Goal: Information Seeking & Learning: Learn about a topic

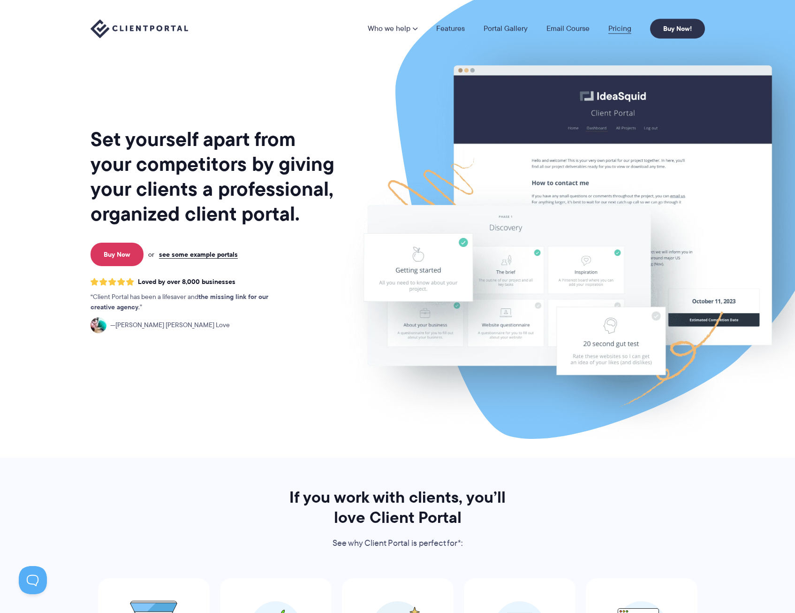
click at [625, 31] on link "Pricing" at bounding box center [620, 29] width 23 height 8
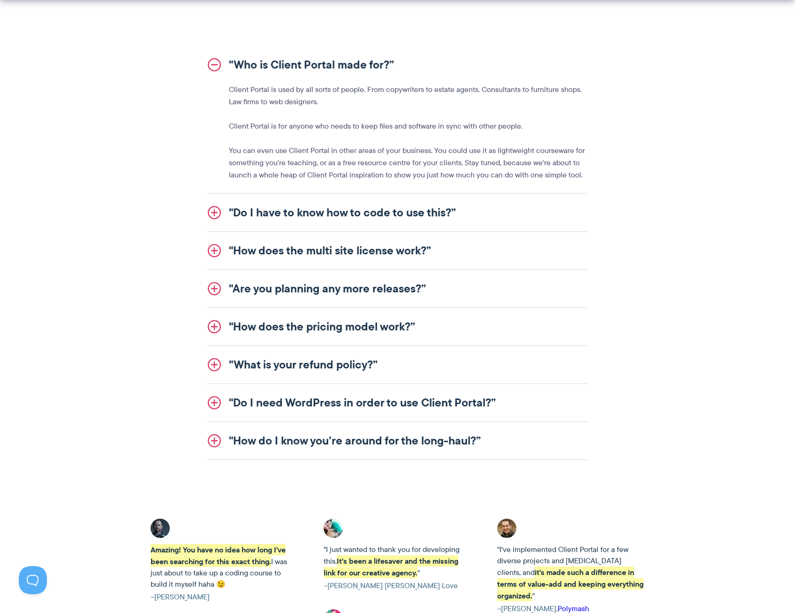
scroll to position [1079, 0]
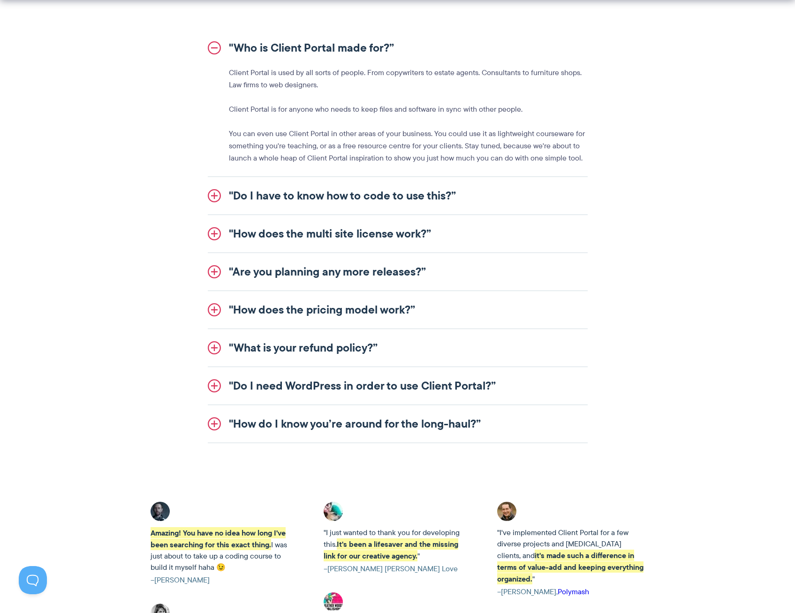
click at [335, 200] on link ""Do I have to know how to code to use this?”" at bounding box center [398, 196] width 380 height 38
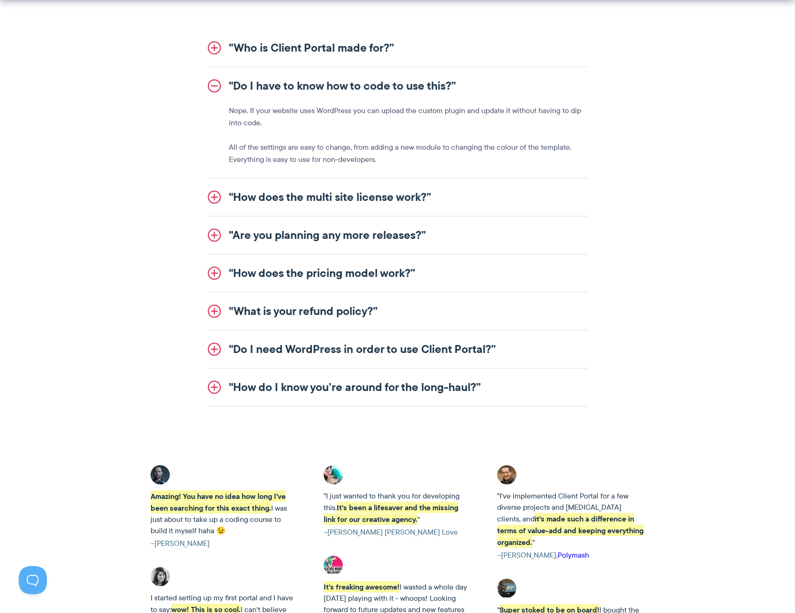
click at [318, 207] on link ""How does the multi site license work?”" at bounding box center [398, 197] width 380 height 38
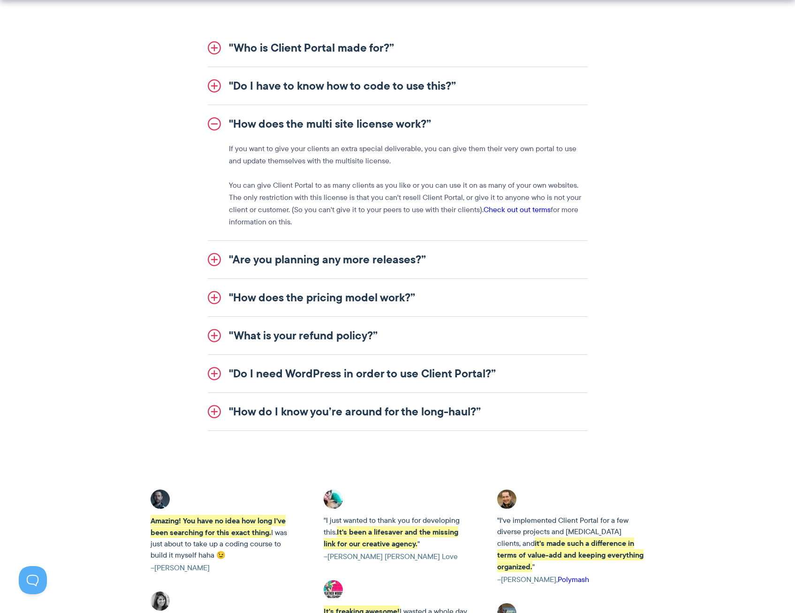
click at [315, 263] on link ""Are you planning any more releases?”" at bounding box center [398, 260] width 380 height 38
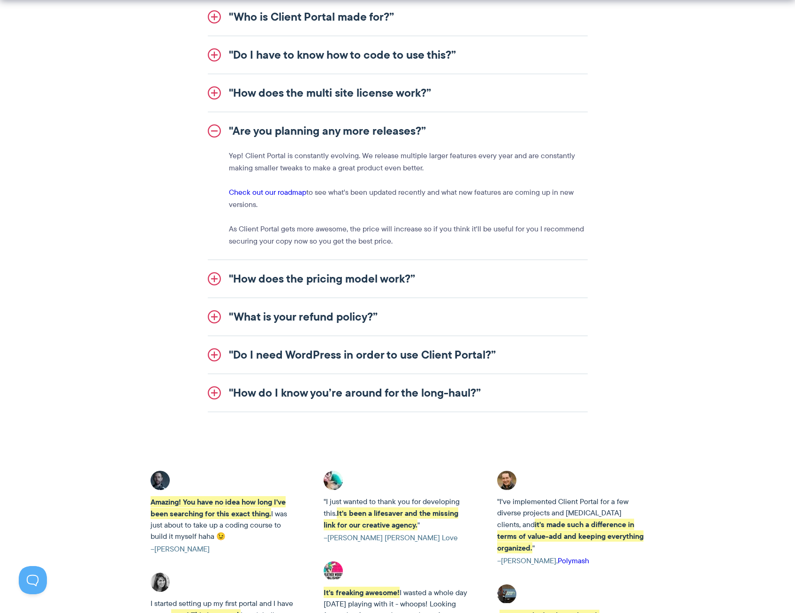
scroll to position [1126, 0]
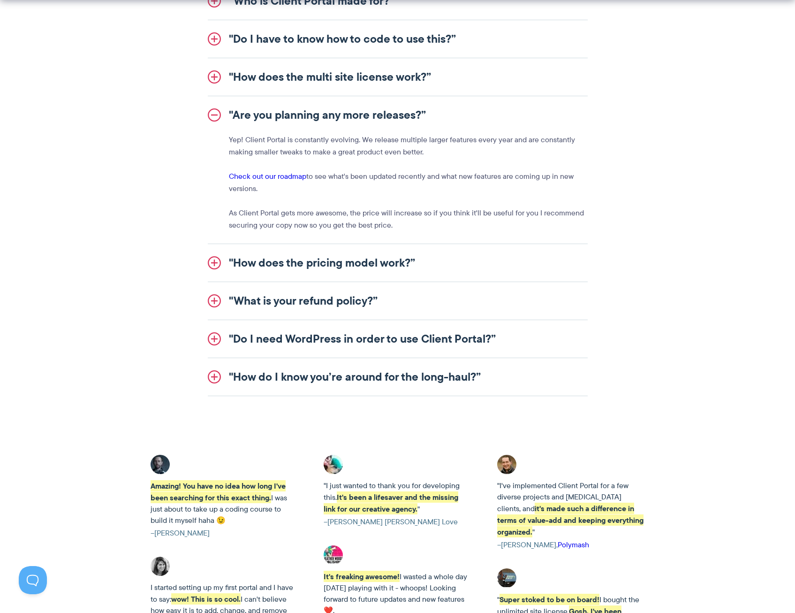
click at [326, 244] on li ""Are you planning any more releases?” Yep! Client Portal is constantly evolving…" at bounding box center [398, 170] width 380 height 148
click at [329, 269] on link ""How does the pricing model work?”" at bounding box center [398, 263] width 380 height 38
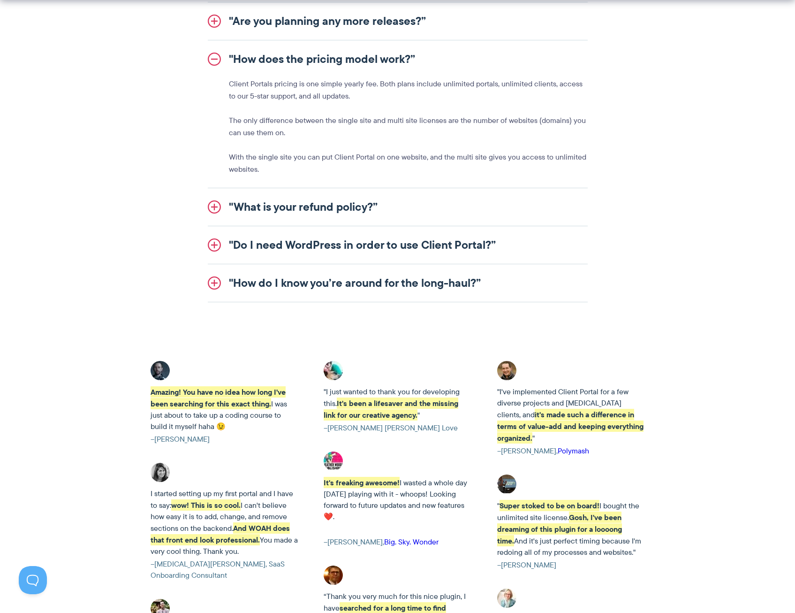
click at [305, 204] on link ""What is your refund policy?”" at bounding box center [398, 207] width 380 height 38
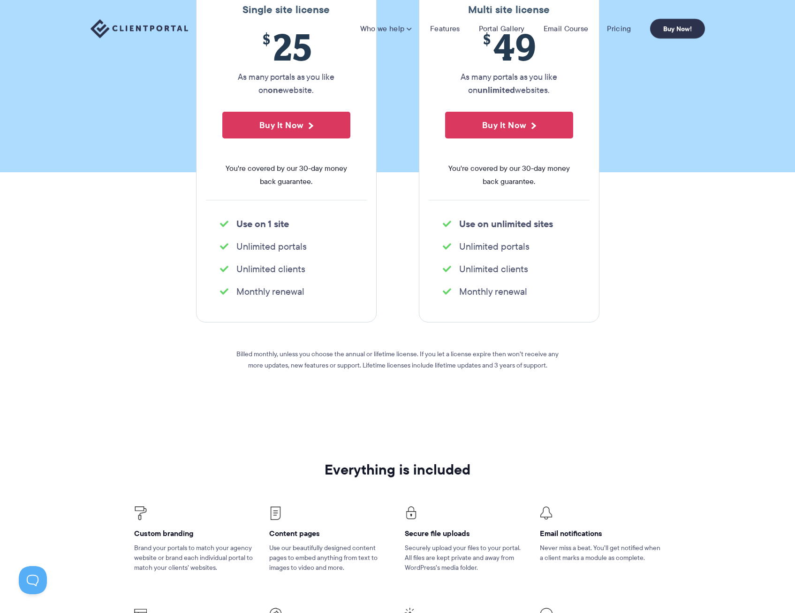
scroll to position [0, 0]
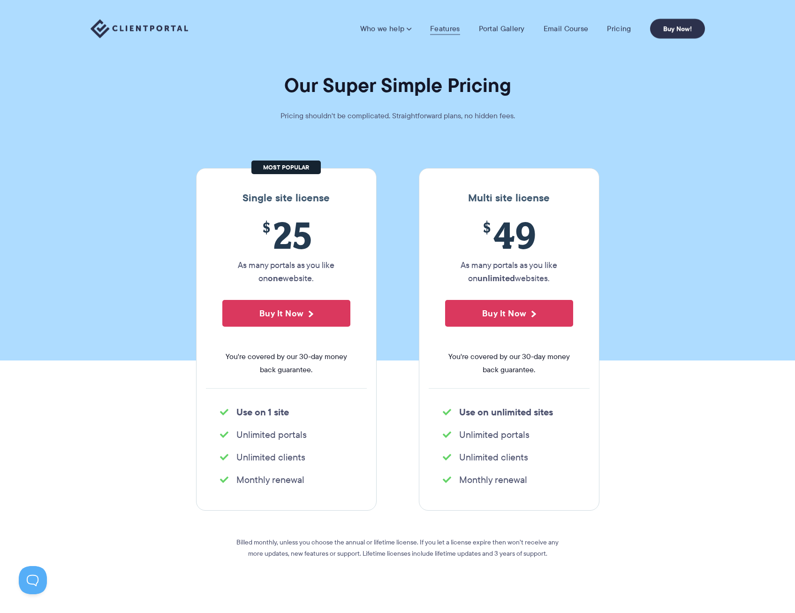
click at [452, 29] on link "Features" at bounding box center [445, 28] width 30 height 9
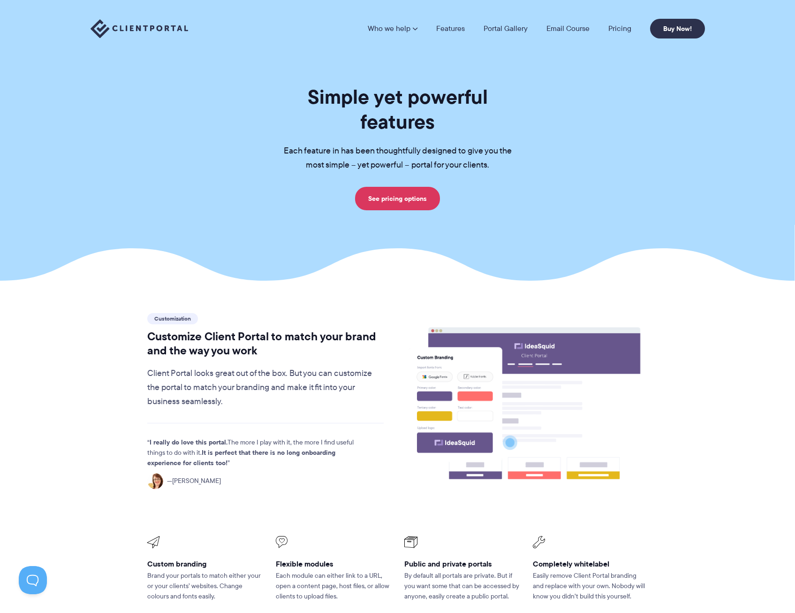
click at [608, 29] on li "Pricing" at bounding box center [620, 29] width 42 height 8
click at [617, 29] on link "Pricing" at bounding box center [620, 29] width 23 height 8
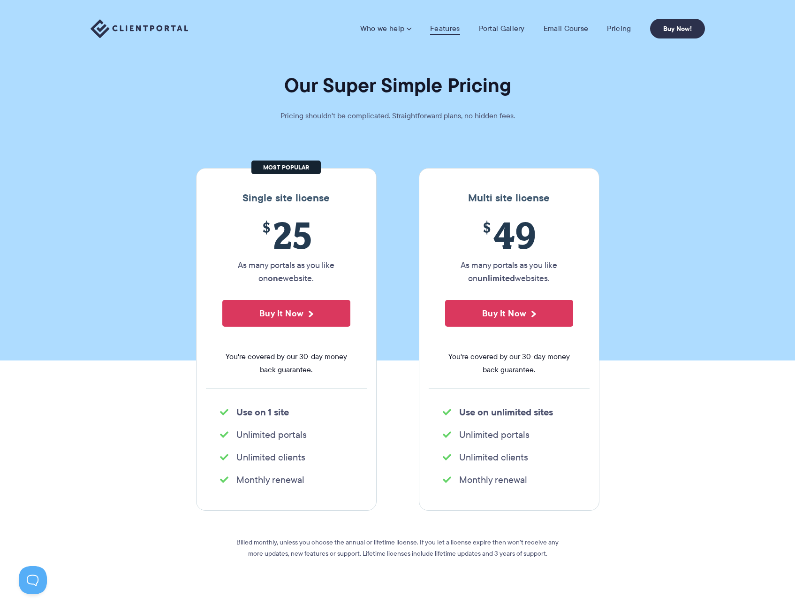
click at [439, 29] on link "Features" at bounding box center [445, 28] width 30 height 9
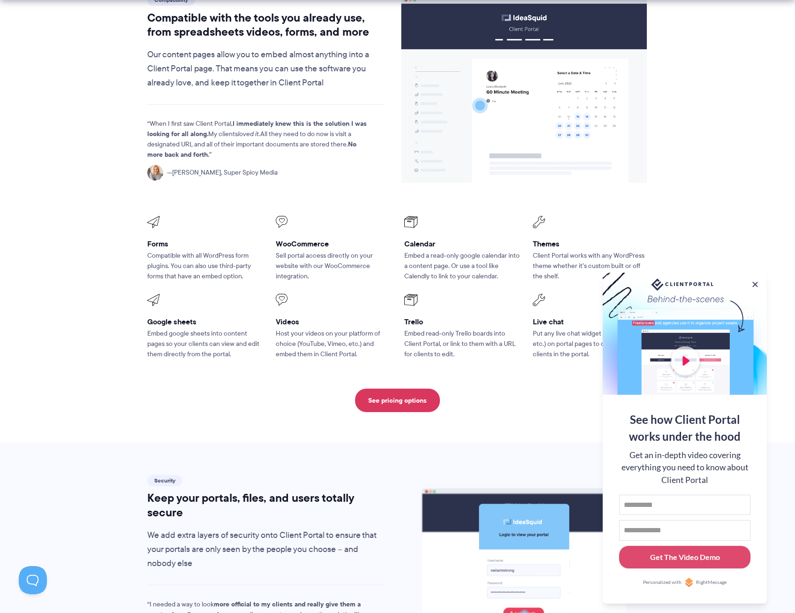
scroll to position [1173, 0]
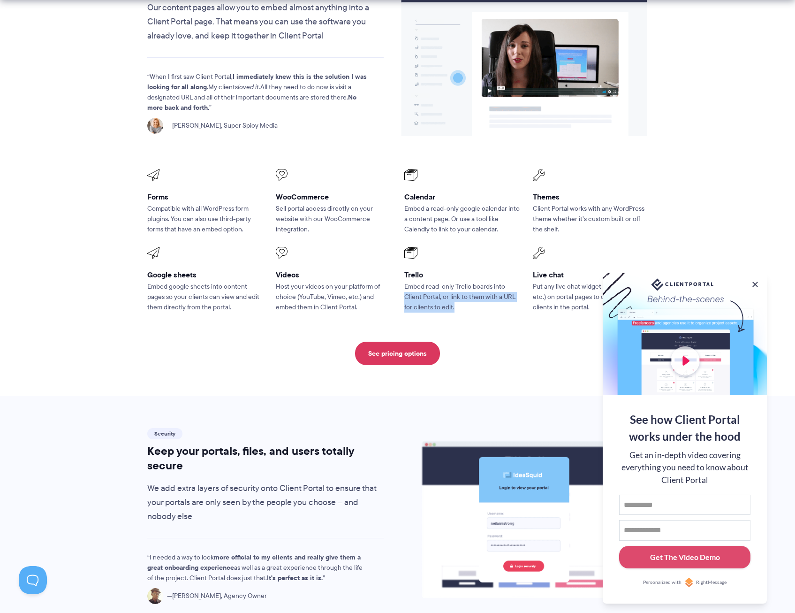
drag, startPoint x: 406, startPoint y: 272, endPoint x: 466, endPoint y: 285, distance: 61.1
click at [466, 285] on p "Embed read-only Trello boards into Client Portal, or link to them with a URL fo…" at bounding box center [462, 297] width 115 height 31
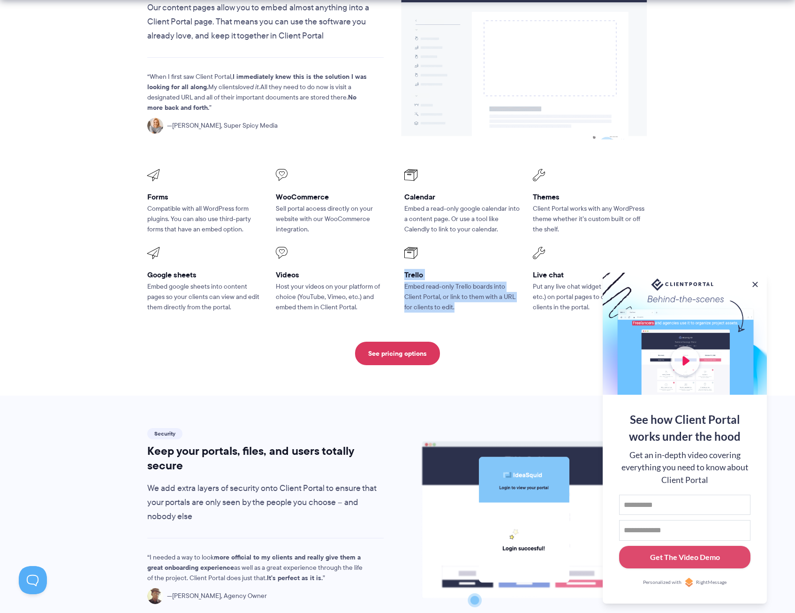
drag, startPoint x: 465, startPoint y: 288, endPoint x: 405, endPoint y: 255, distance: 68.9
click at [405, 255] on li "Trello Embed read-only Trello boards into Client Portal, or link to them with a…" at bounding box center [462, 280] width 129 height 78
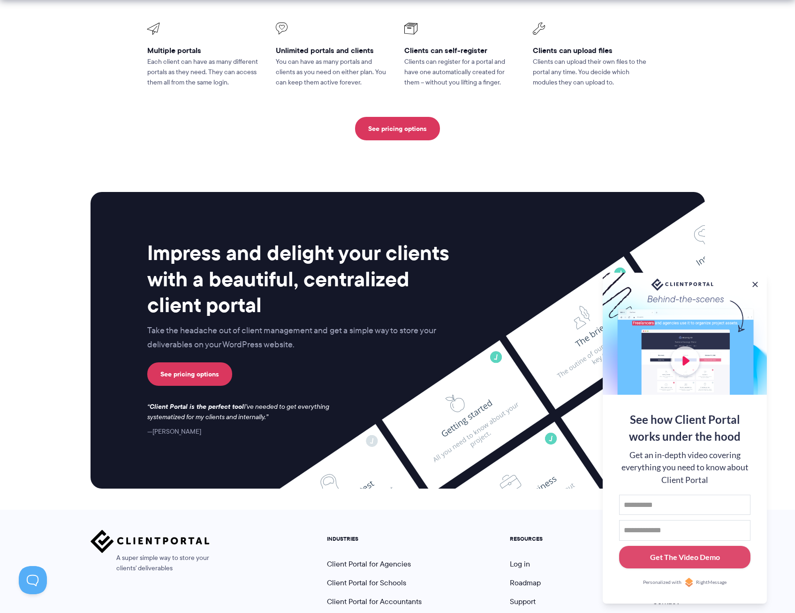
scroll to position [2290, 0]
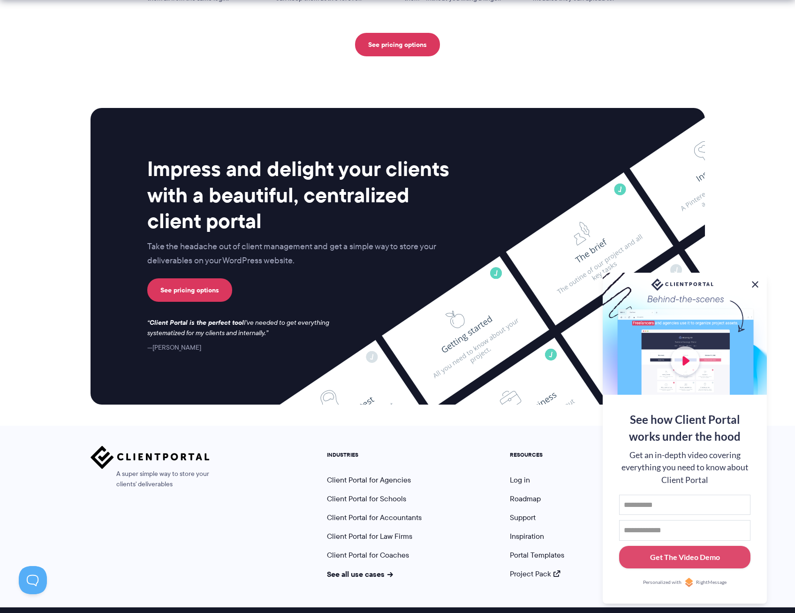
click at [752, 283] on button at bounding box center [755, 284] width 11 height 11
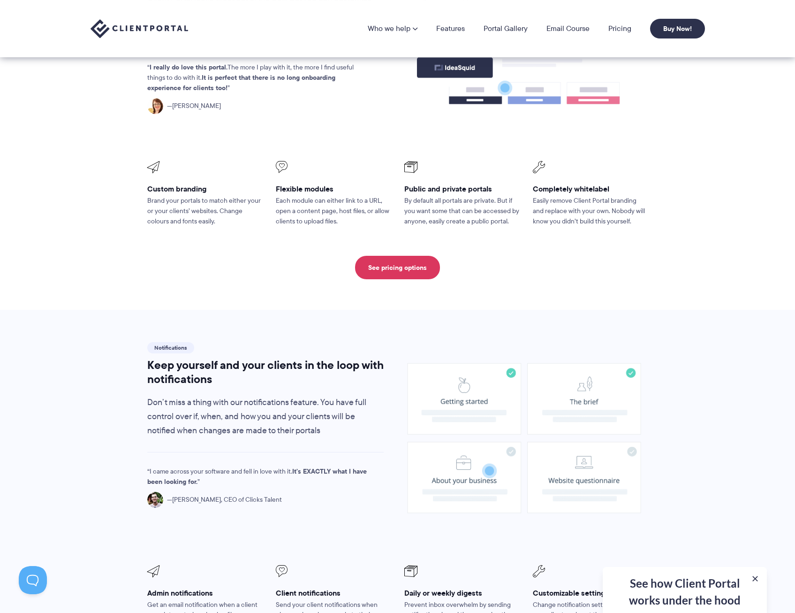
scroll to position [0, 0]
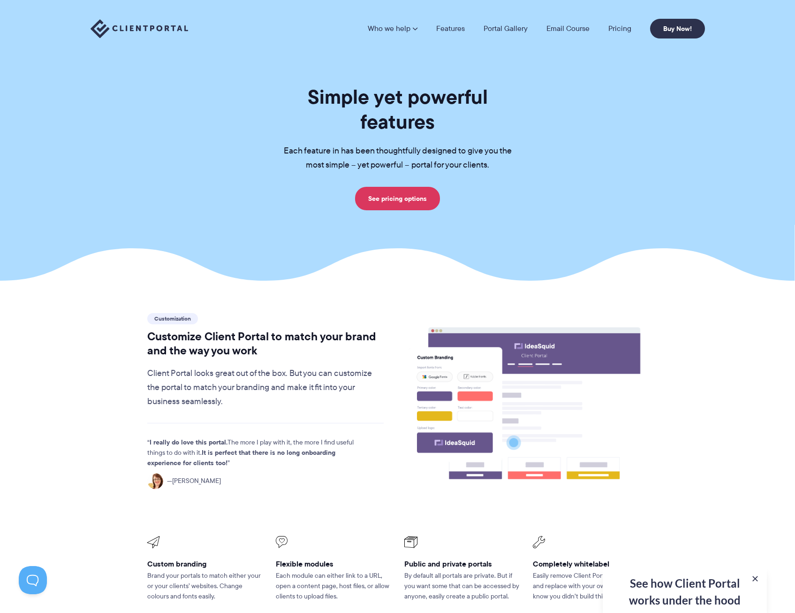
click at [182, 49] on div "Who we help Who we help View pricing Agencies See how Client Portal can help gi…" at bounding box center [397, 28] width 795 height 57
click at [132, 26] on img at bounding box center [140, 28] width 98 height 19
